Goal: Information Seeking & Learning: Learn about a topic

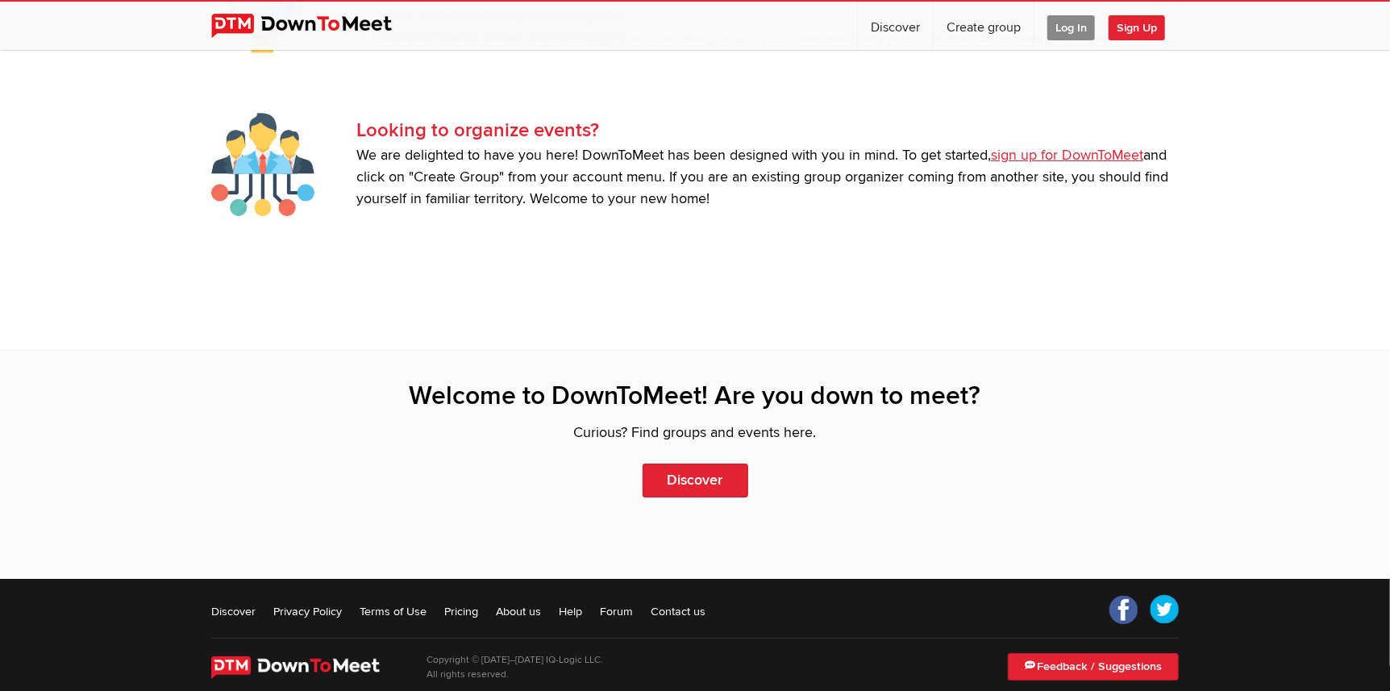
scroll to position [3454, 0]
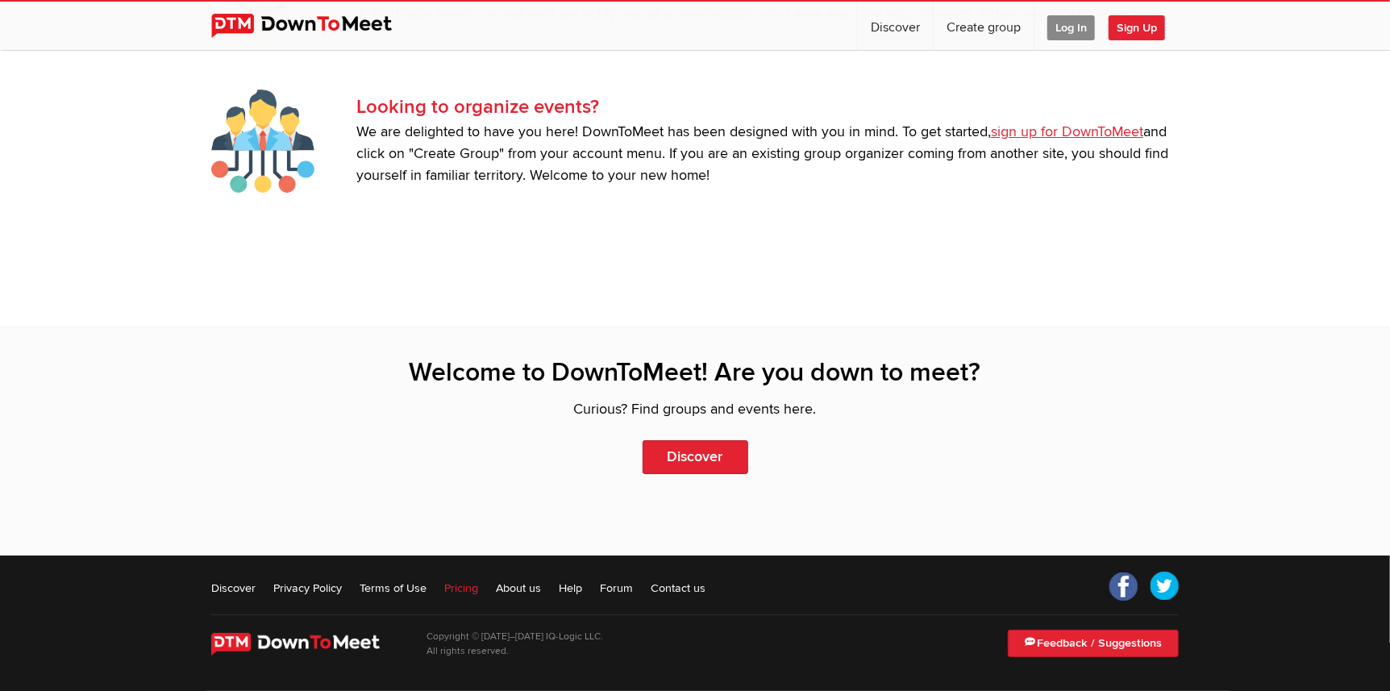
click at [456, 588] on link "Pricing" at bounding box center [461, 588] width 34 height 16
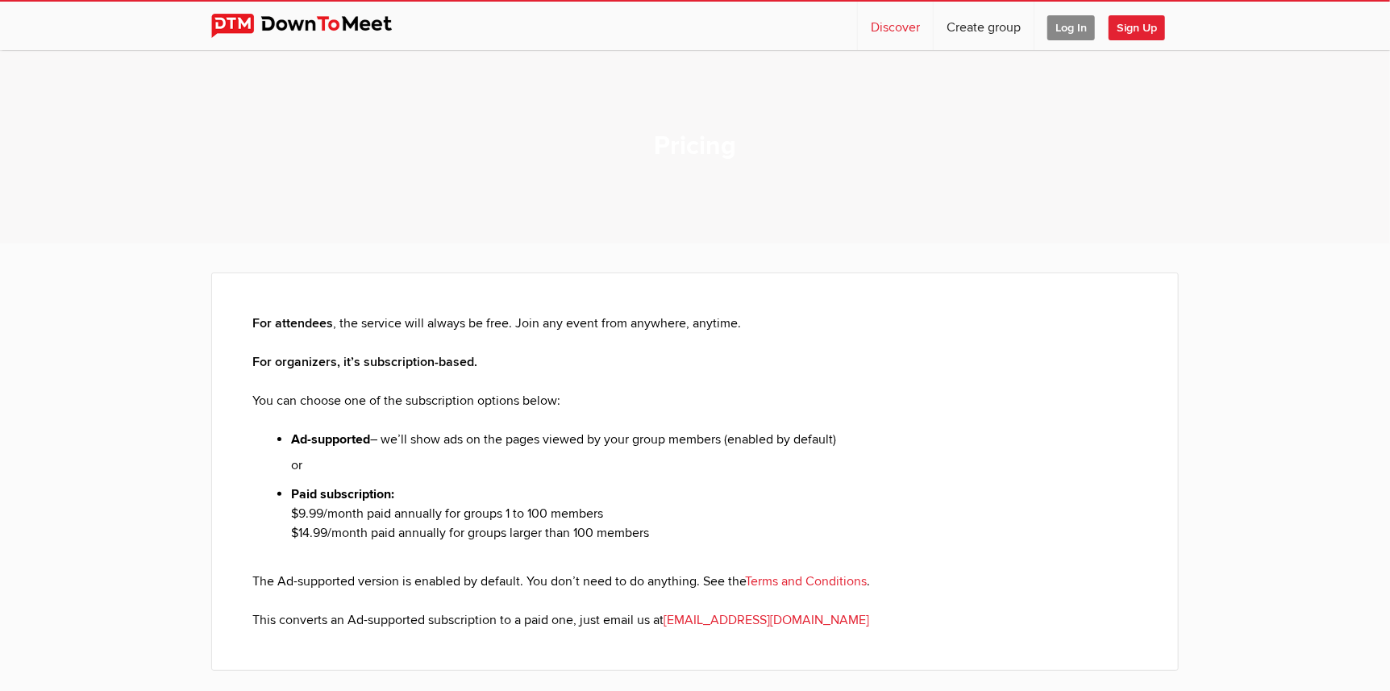
click at [901, 28] on link "Discover" at bounding box center [895, 26] width 75 height 48
select select "null"
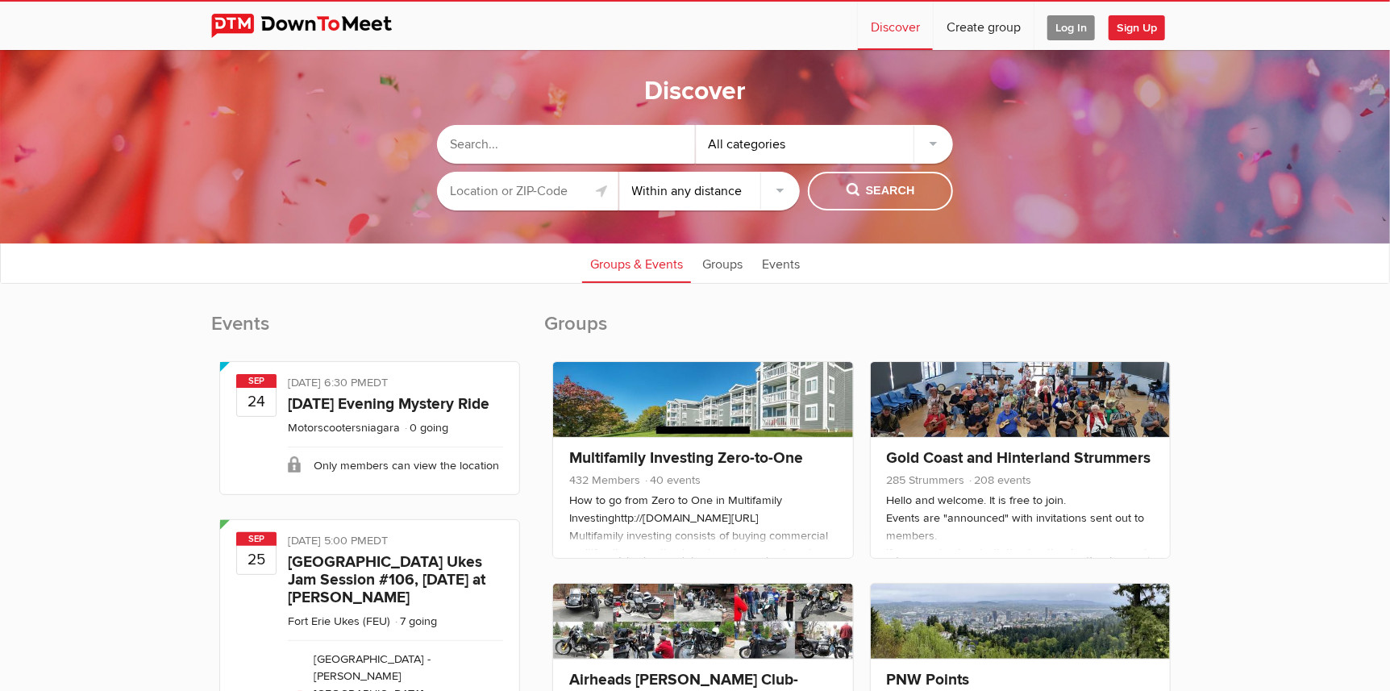
click at [538, 184] on input "text" at bounding box center [527, 191] width 181 height 39
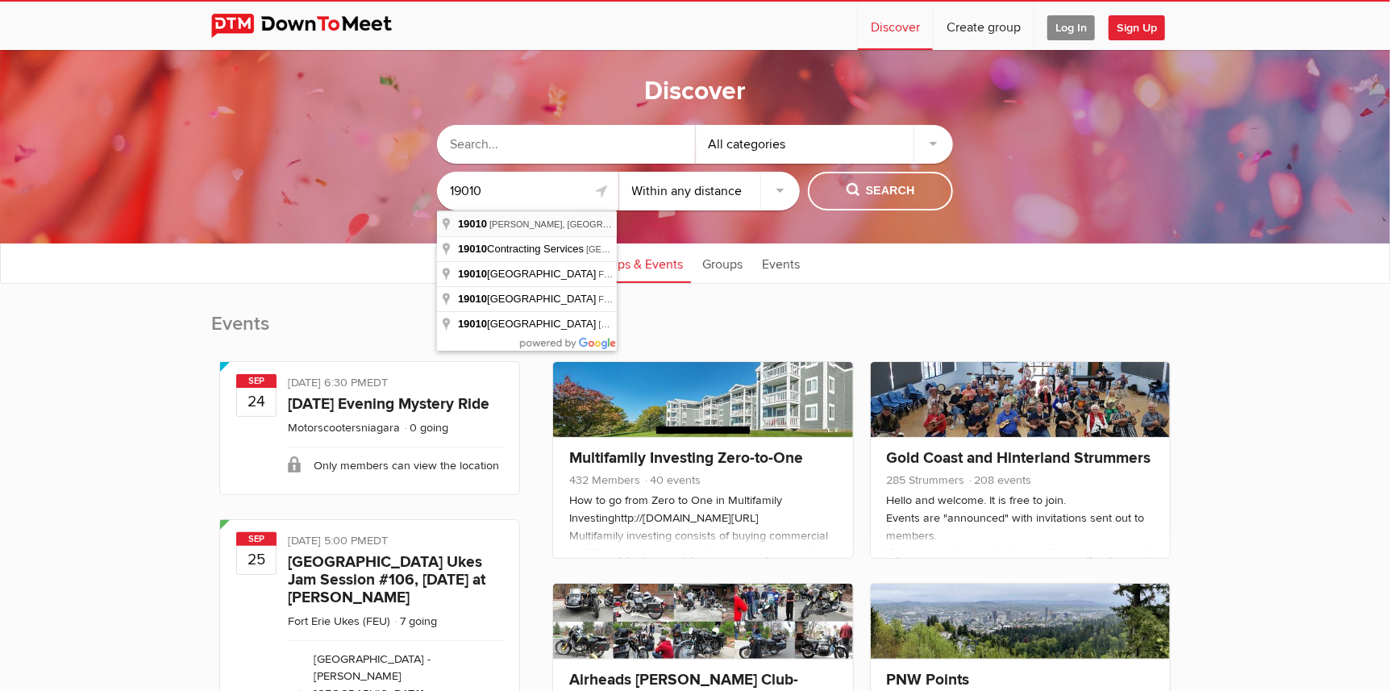
type input "[PERSON_NAME], [GEOGRAPHIC_DATA] 19010, [GEOGRAPHIC_DATA]"
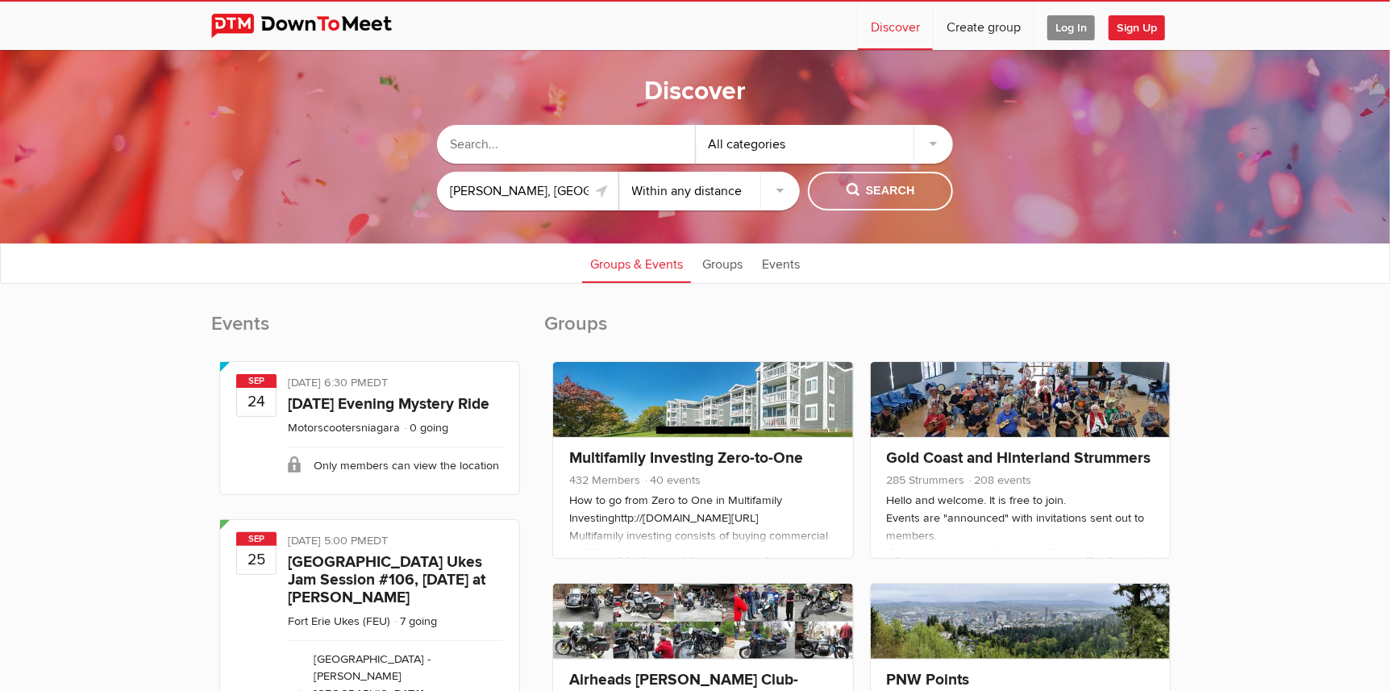
click at [933, 145] on div "All categories" at bounding box center [825, 144] width 258 height 39
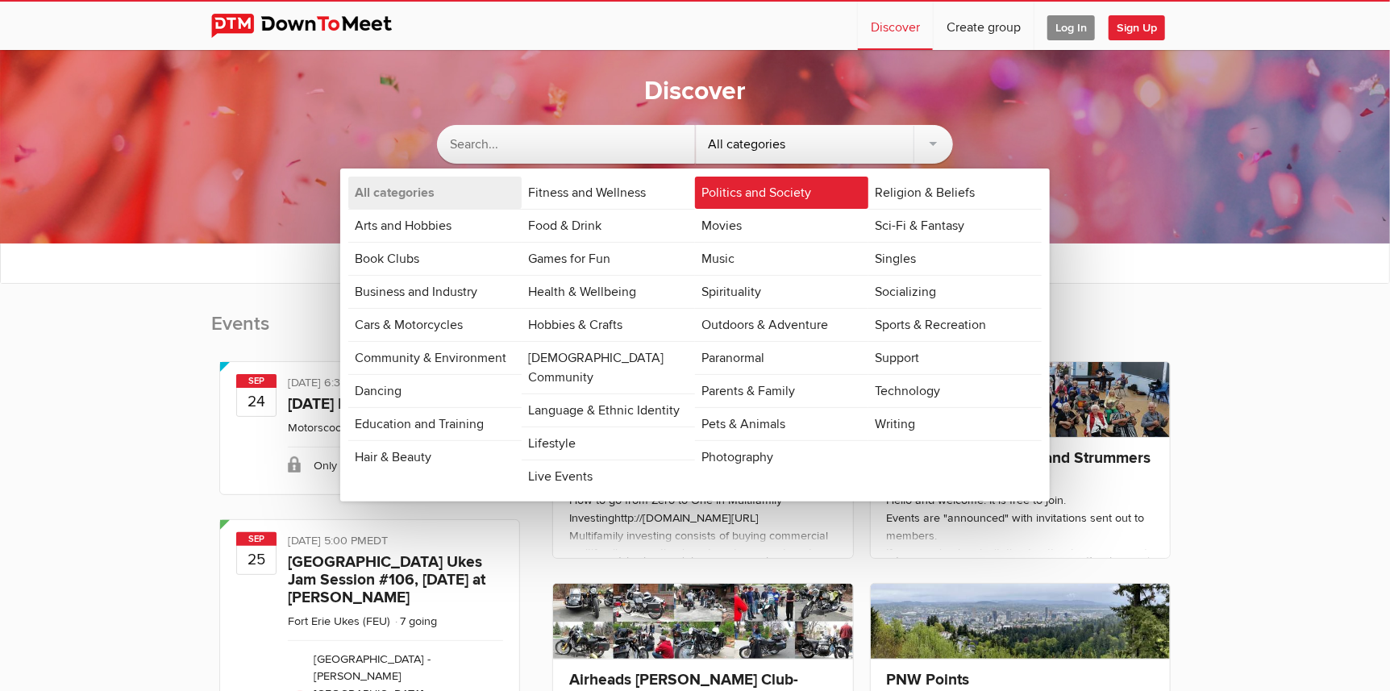
click at [759, 195] on link "Politics and Society" at bounding box center [781, 193] width 173 height 32
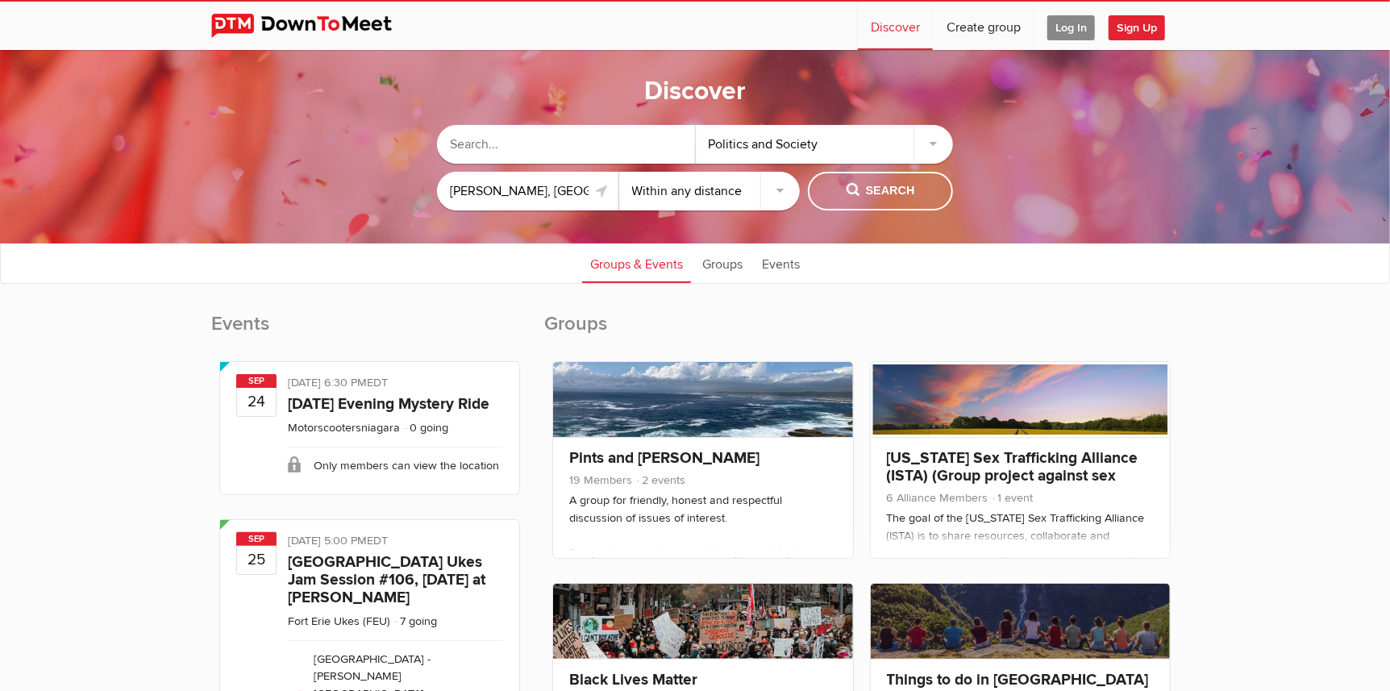
click at [774, 188] on select "Within 10 miles Within 25 miles Within 50 miles Within 100 miles Within any dis…" at bounding box center [709, 191] width 181 height 39
select select "25"
click at [619, 172] on select "Within 10 miles Within 25 miles Within 50 miles Within 100 miles Within any dis…" at bounding box center [709, 191] width 181 height 39
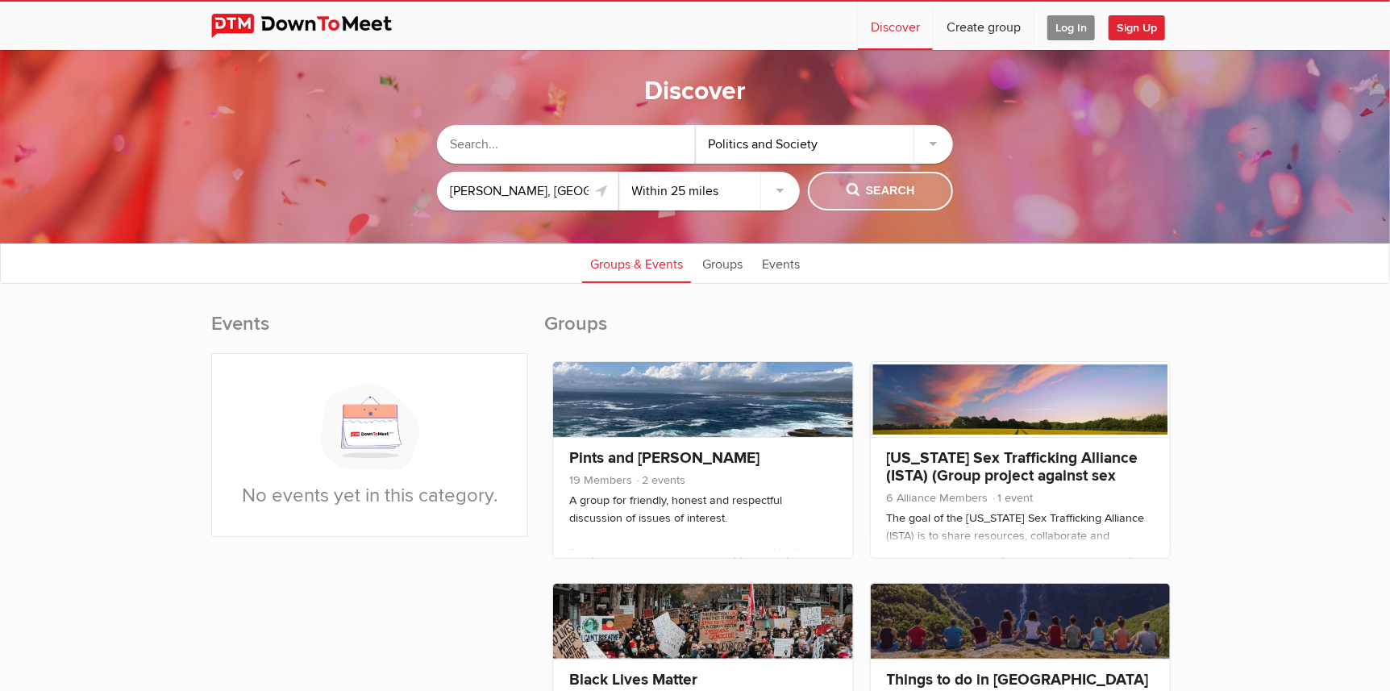
click at [883, 193] on span "Search" at bounding box center [880, 191] width 69 height 18
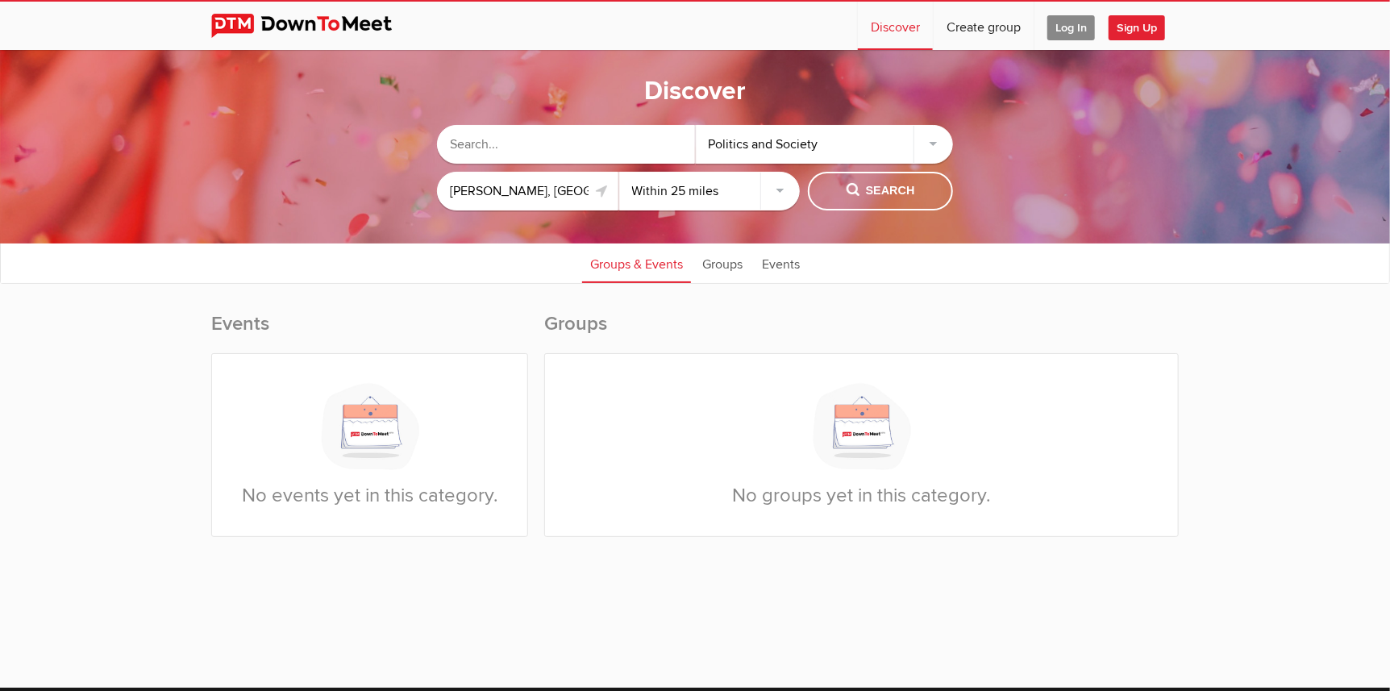
click at [933, 151] on div "Politics and Society" at bounding box center [825, 144] width 258 height 39
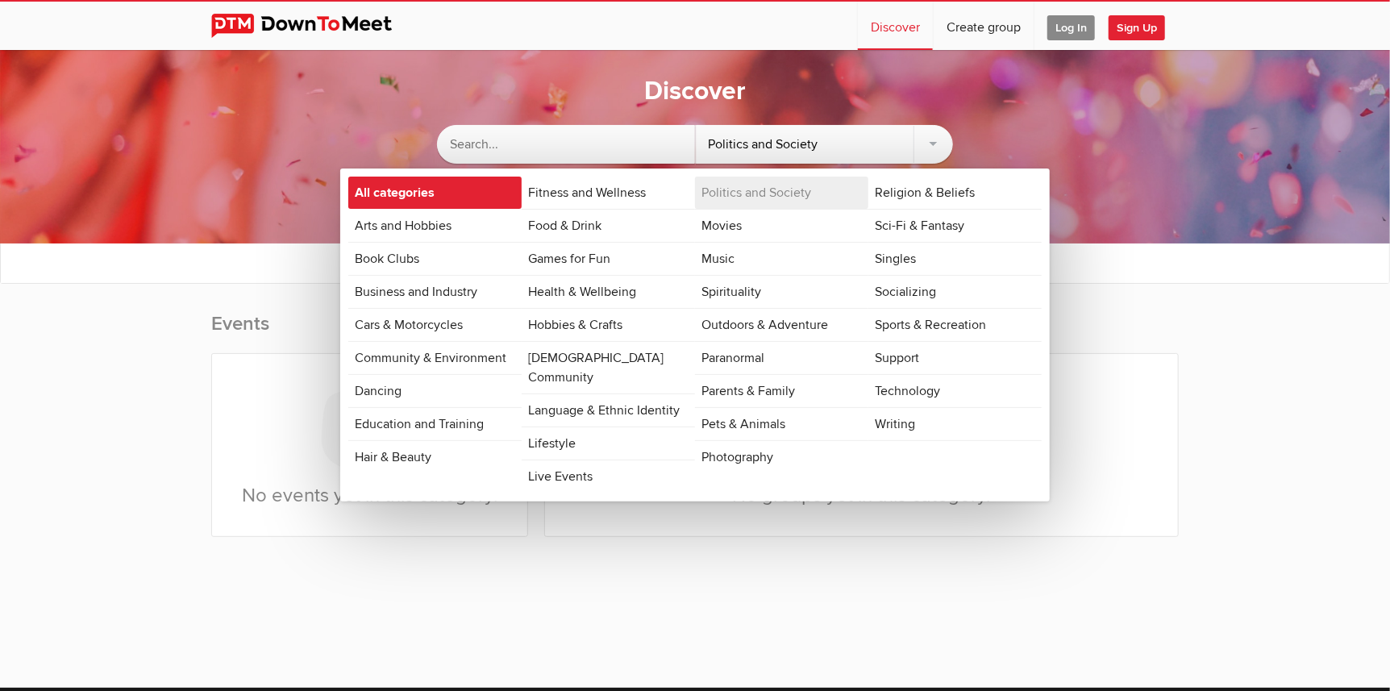
click at [406, 197] on link "All categories" at bounding box center [434, 193] width 173 height 32
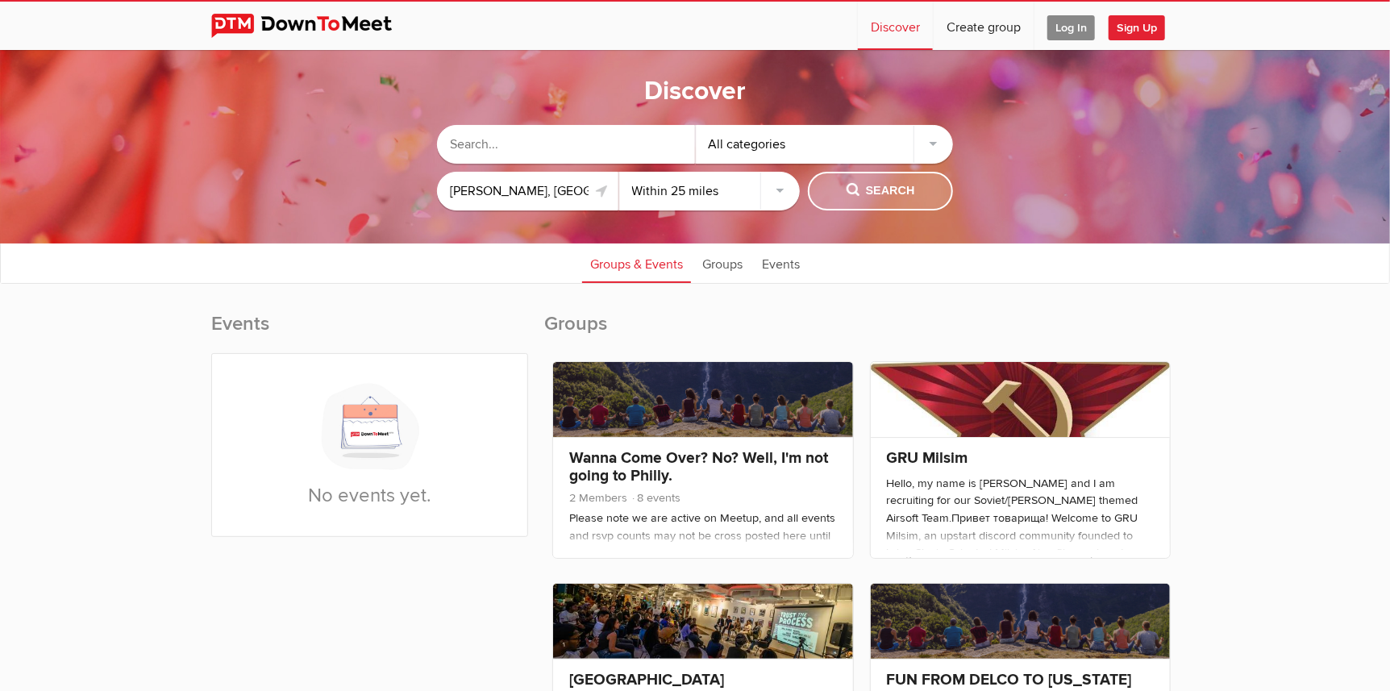
click at [877, 185] on span "Search" at bounding box center [880, 191] width 69 height 18
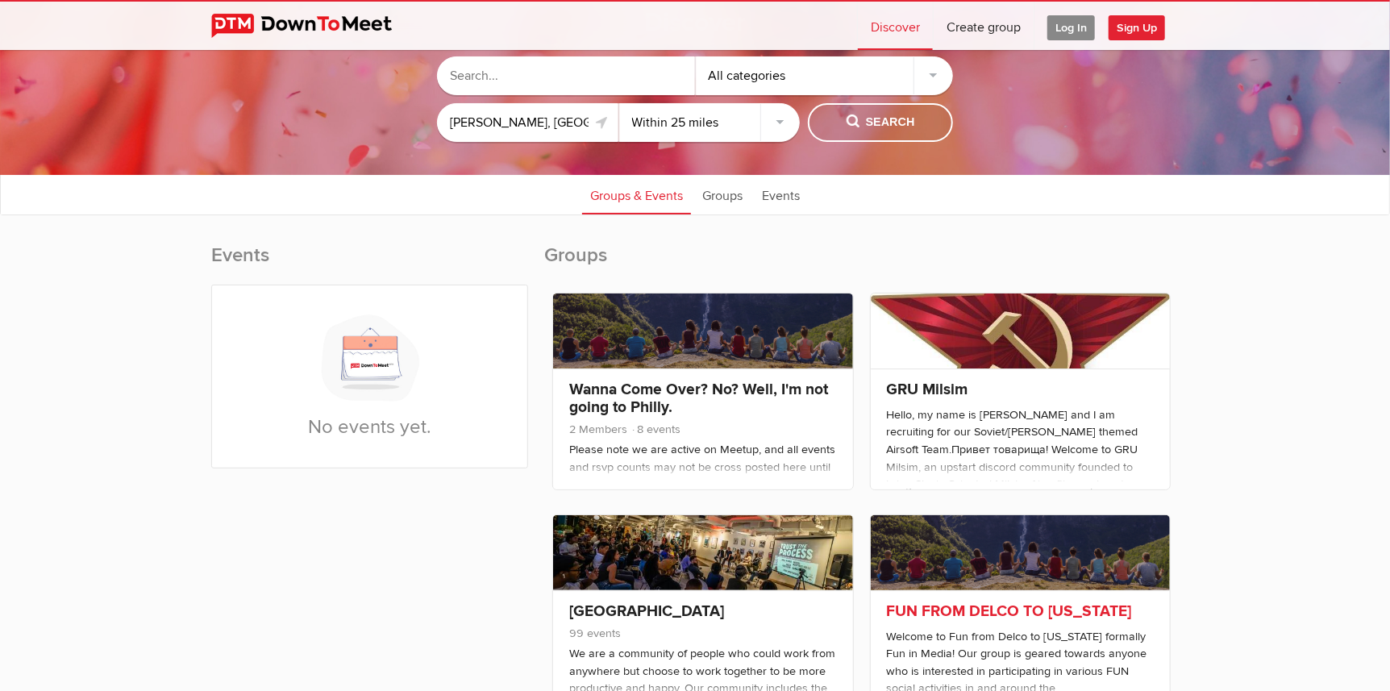
scroll to position [55, 0]
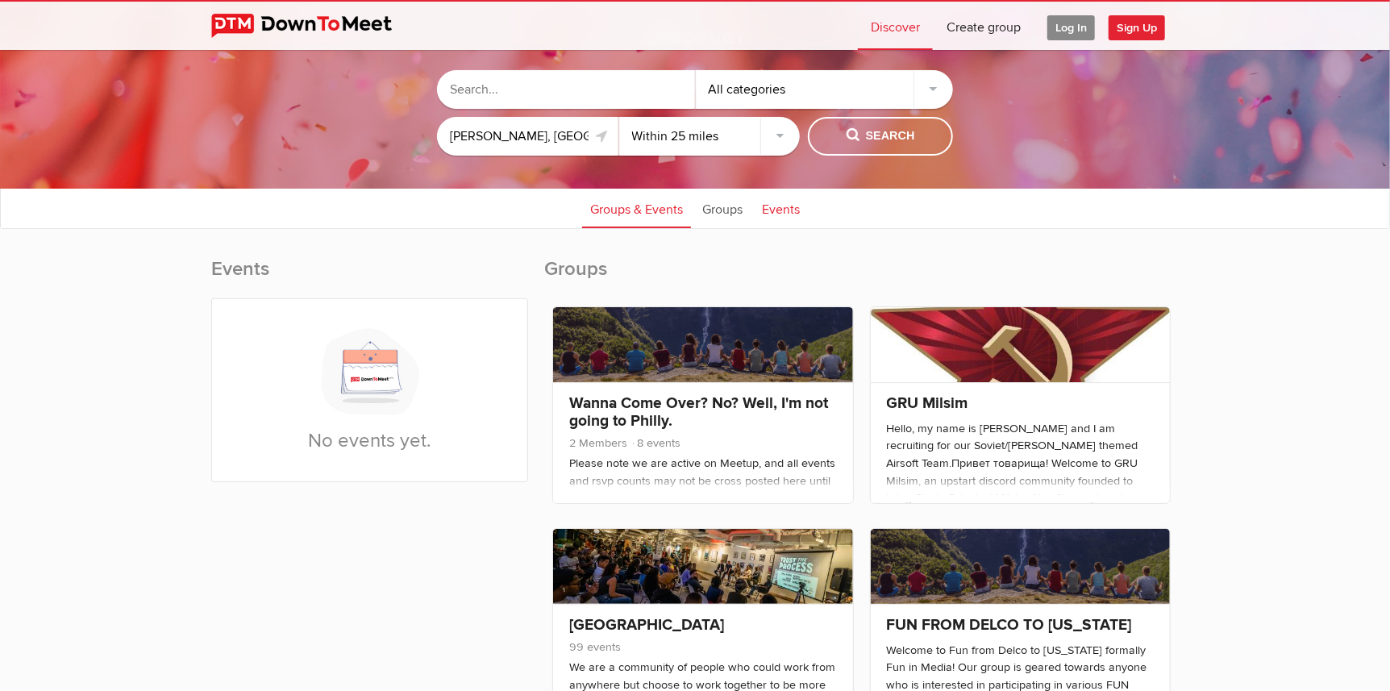
click at [780, 210] on link "Events" at bounding box center [781, 208] width 54 height 40
